Goal: Obtain resource: Obtain resource

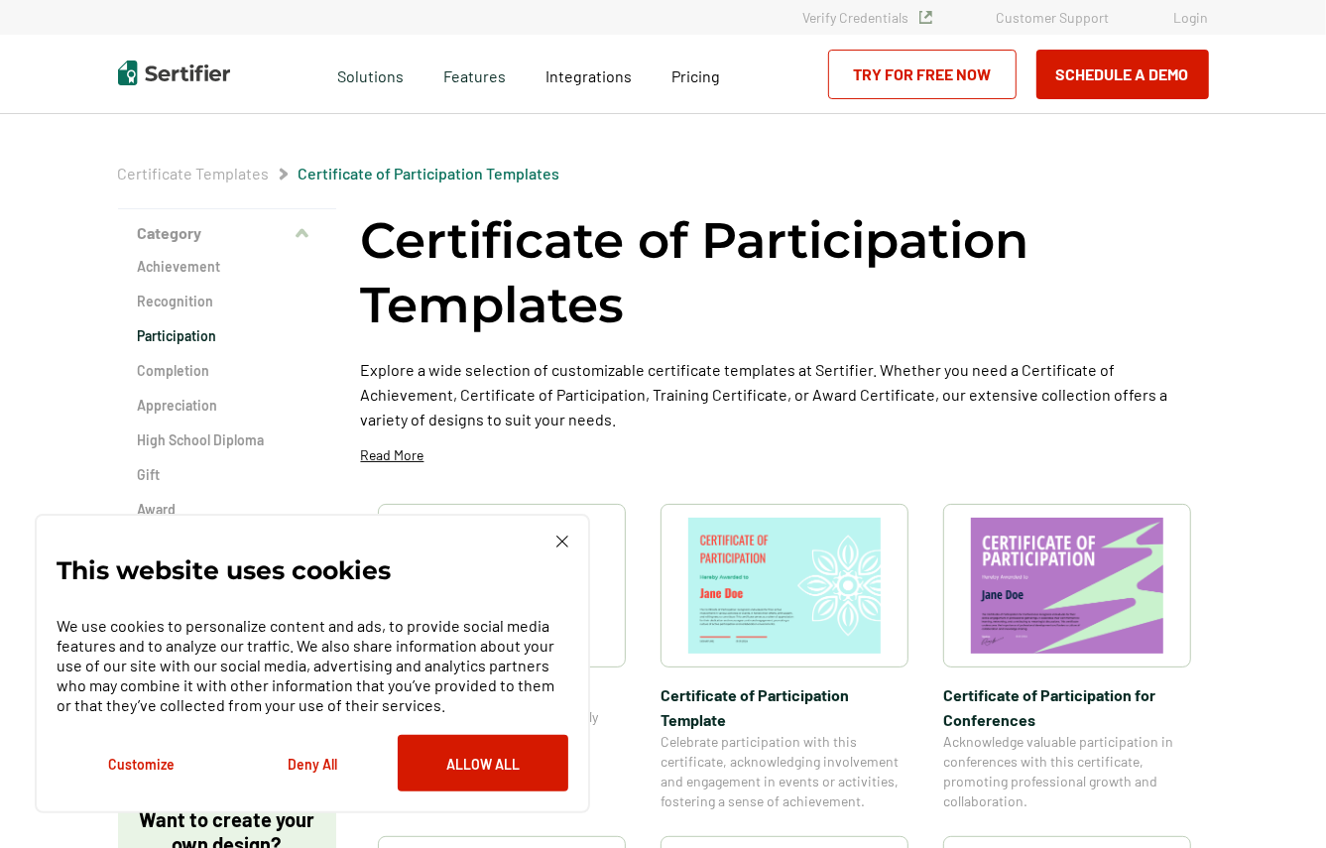
click at [850, 587] on img at bounding box center [784, 586] width 192 height 136
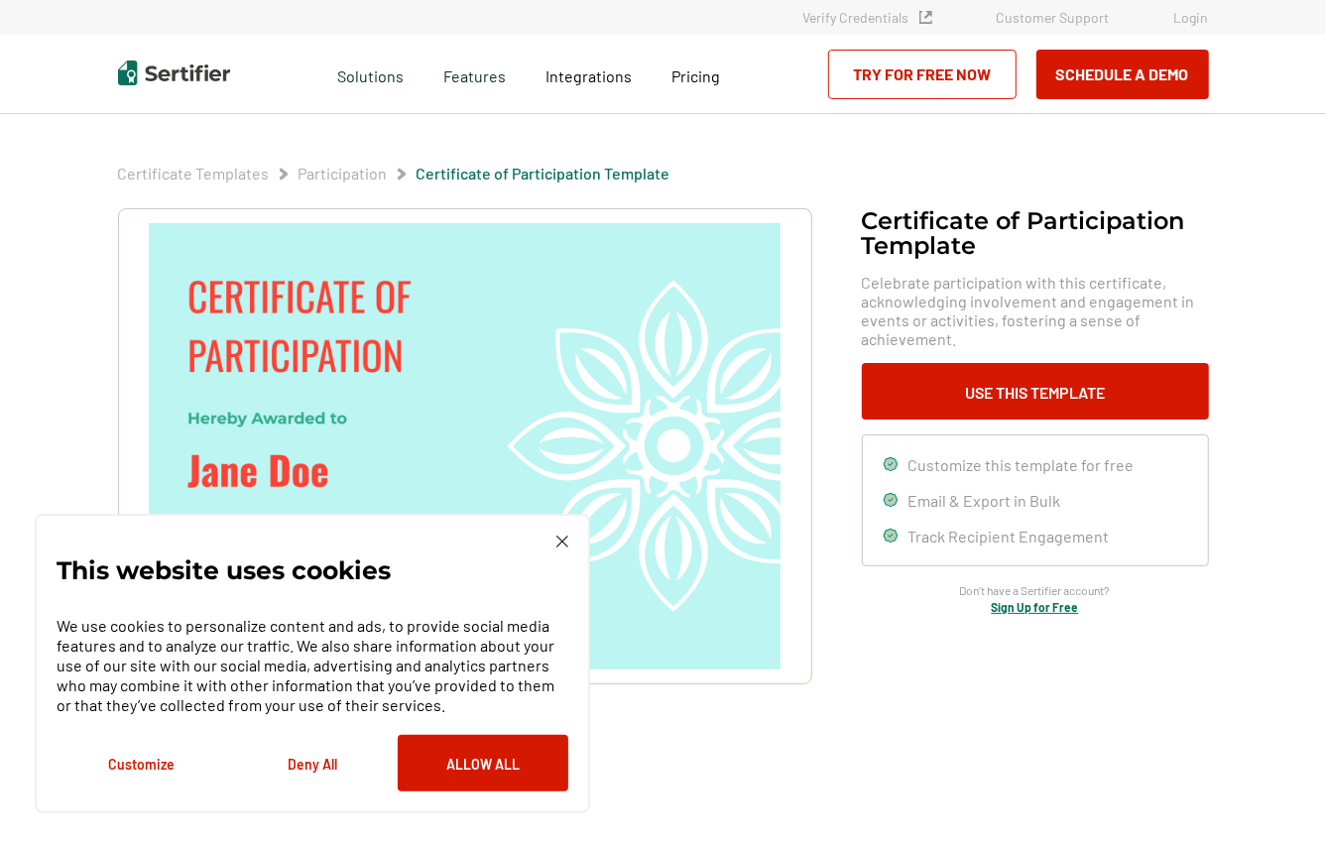
click at [128, 763] on button "Customize" at bounding box center [142, 763] width 171 height 57
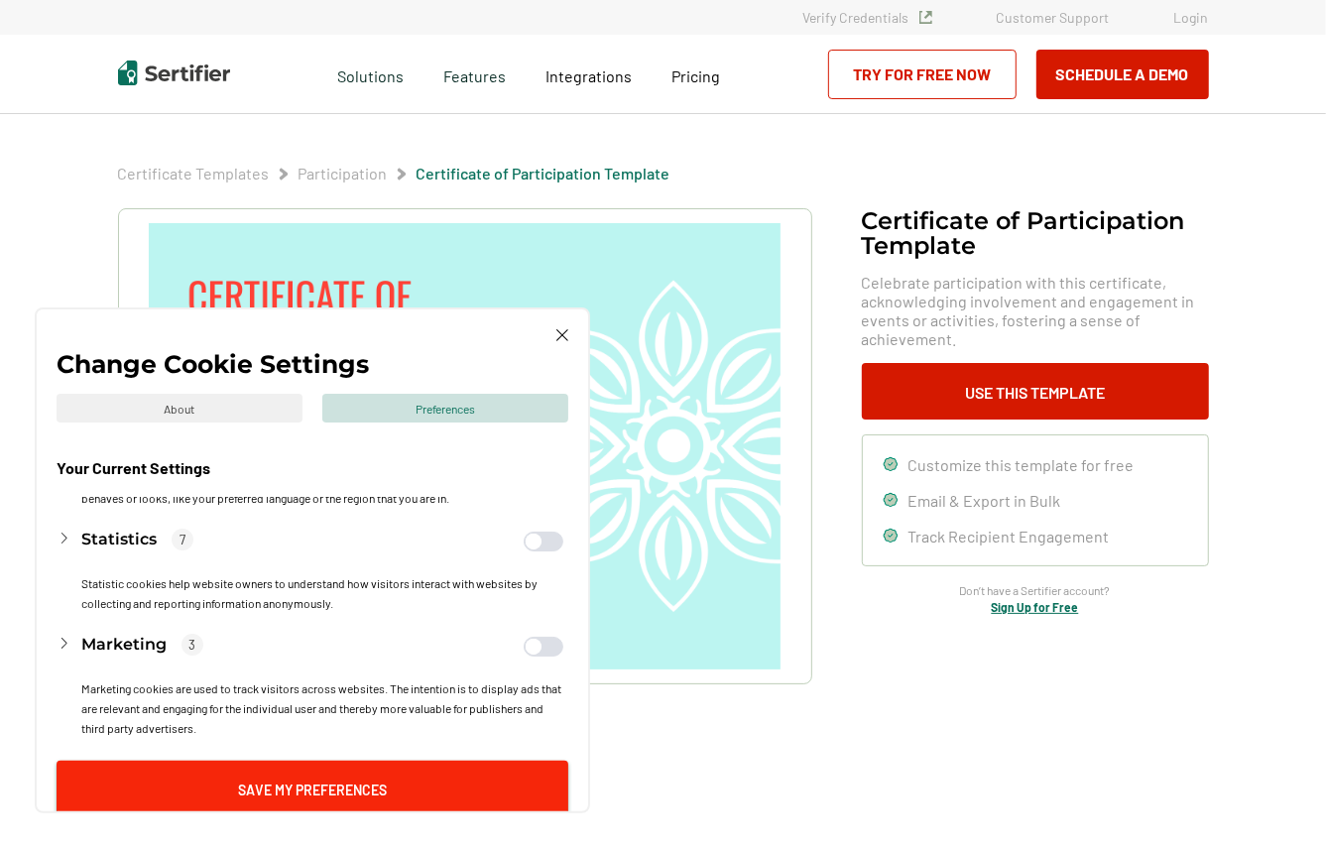
scroll to position [211, 0]
click at [333, 791] on button "Save My Preferences" at bounding box center [313, 789] width 512 height 57
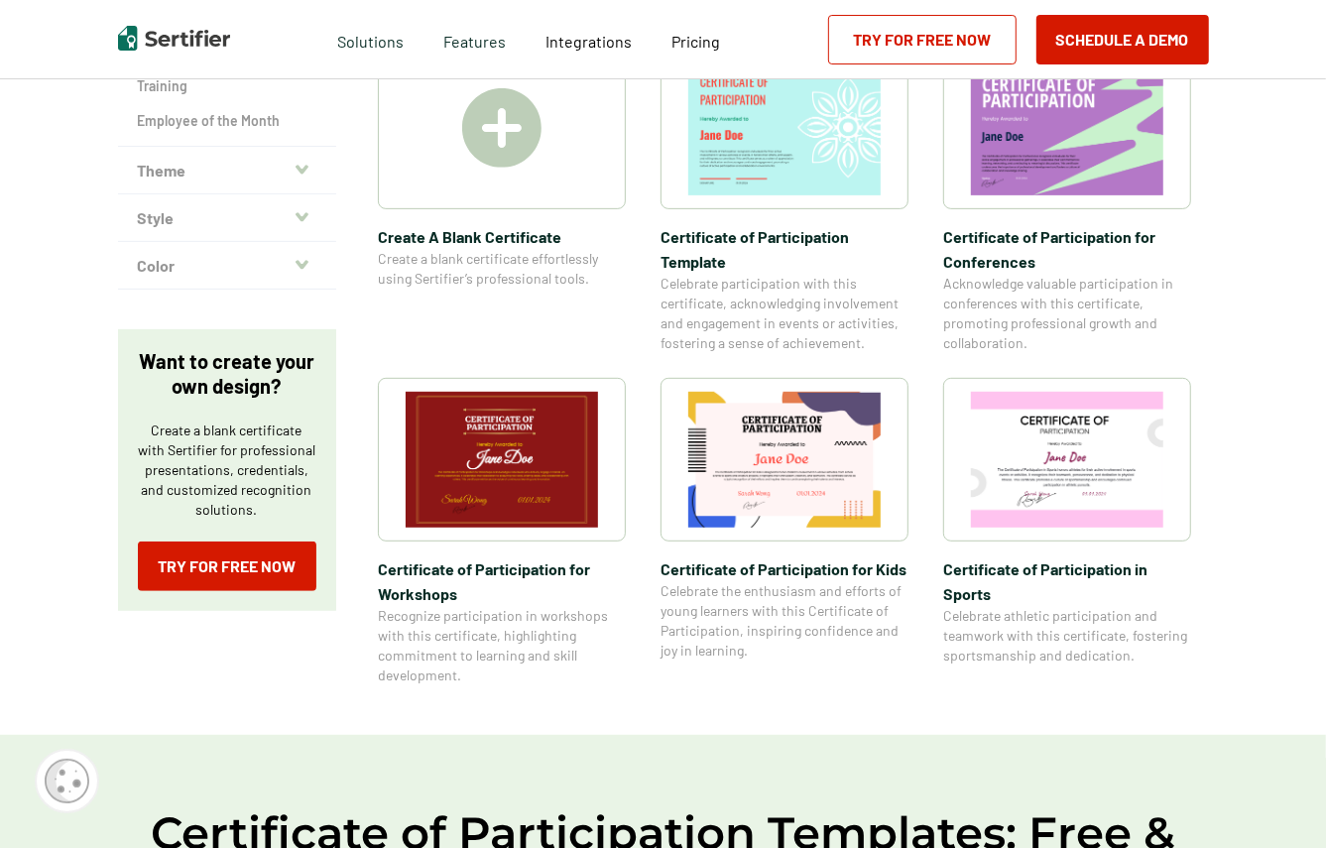
scroll to position [450, 0]
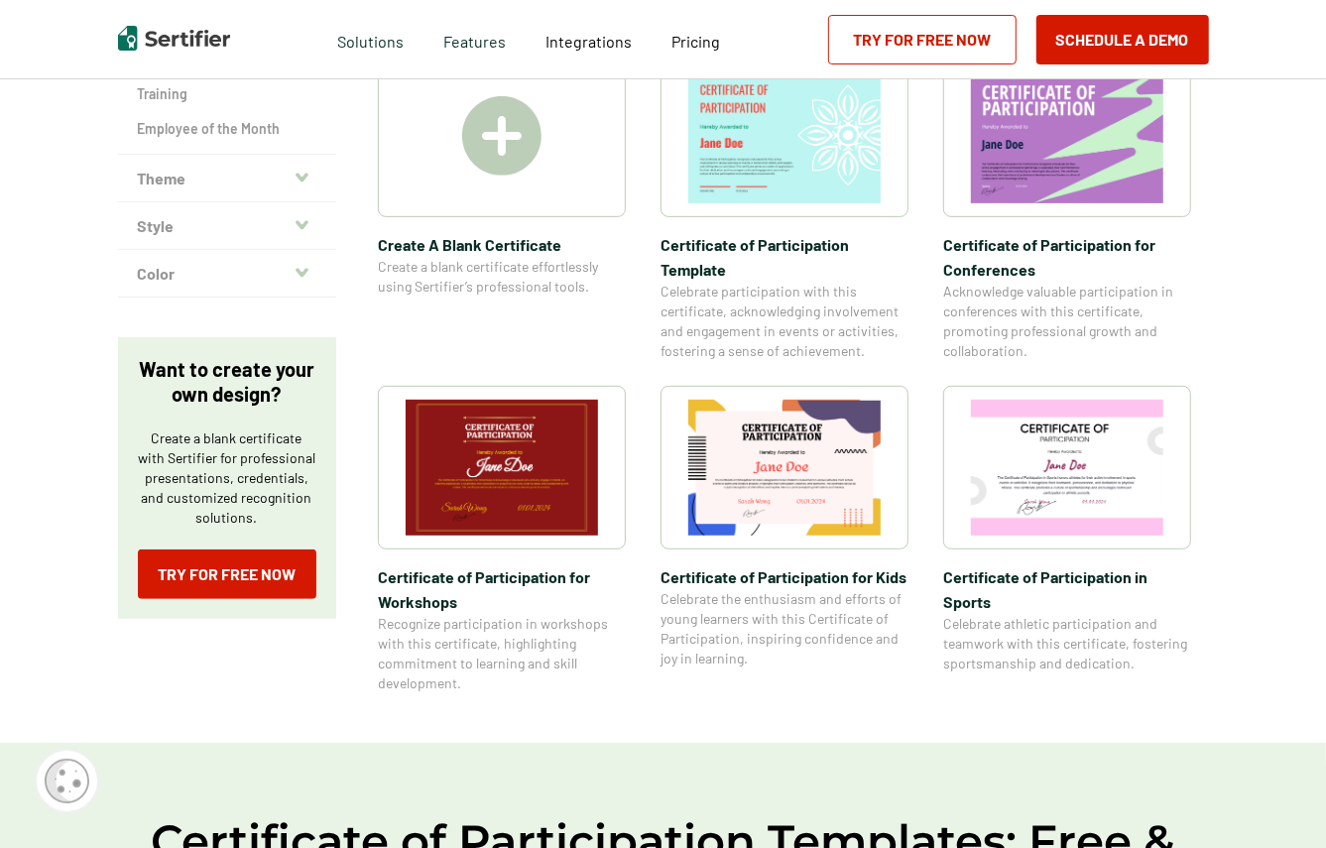
click at [482, 608] on span "Certificate of Participation​ for Workshops" at bounding box center [502, 589] width 248 height 50
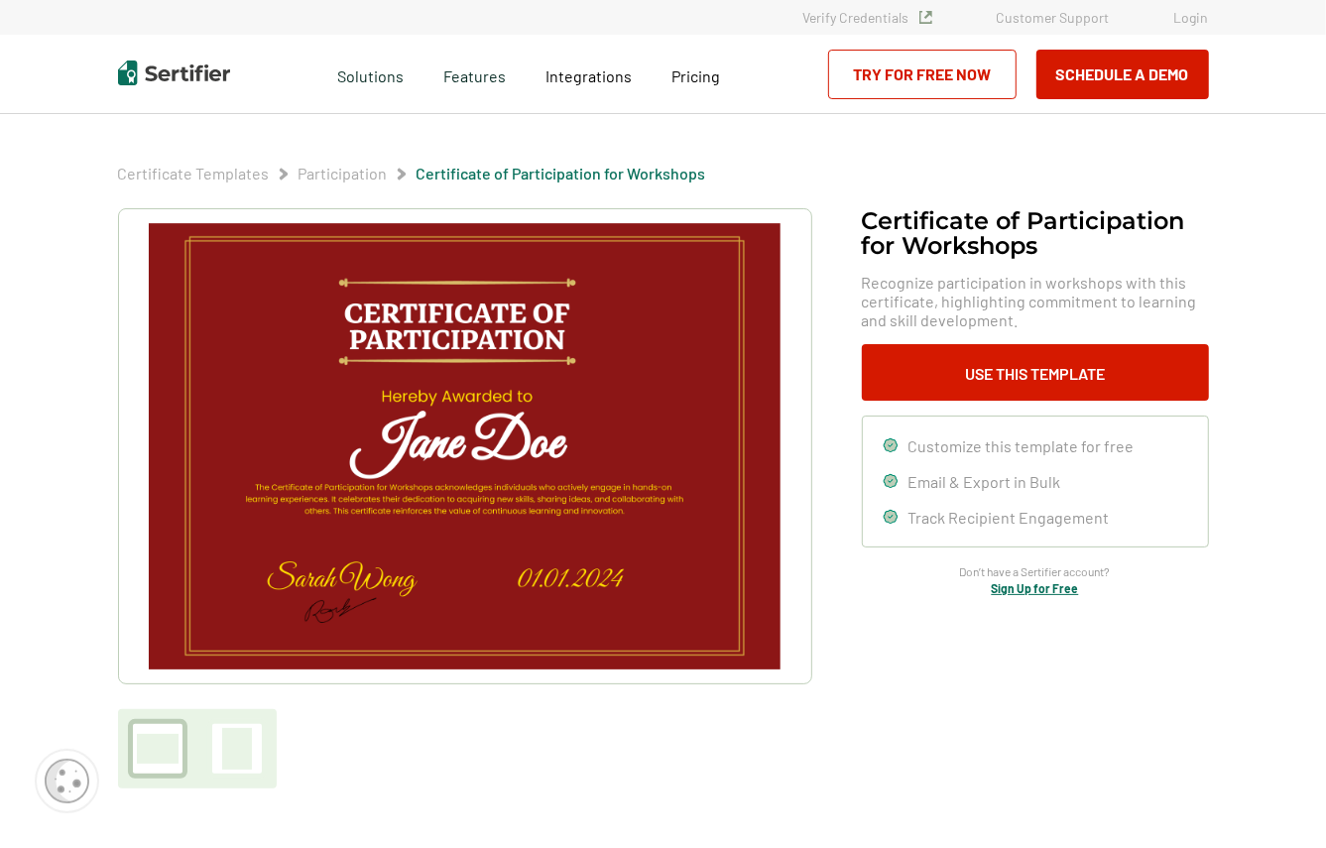
click at [516, 503] on img at bounding box center [464, 446] width 631 height 446
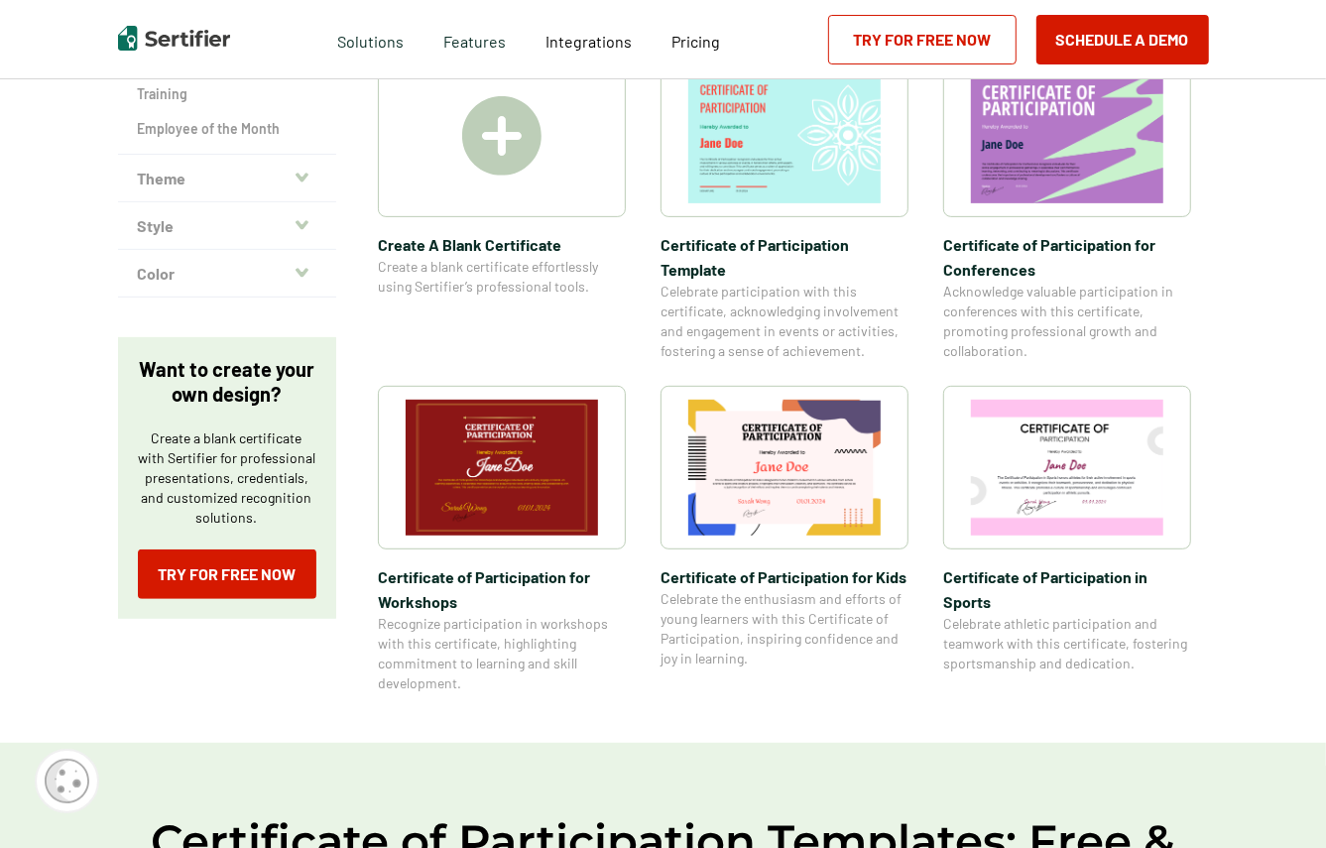
click at [1060, 317] on span "Acknowledge valuable participation in conferences with this certificate, promot…" at bounding box center [1067, 321] width 248 height 79
